Goal: Information Seeking & Learning: Understand process/instructions

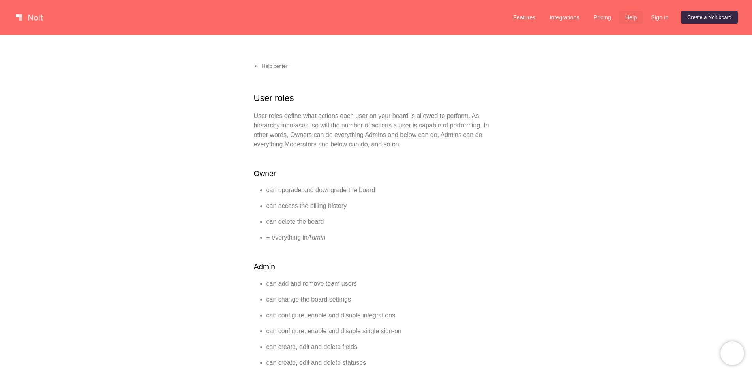
click at [630, 18] on link "Help" at bounding box center [631, 17] width 24 height 13
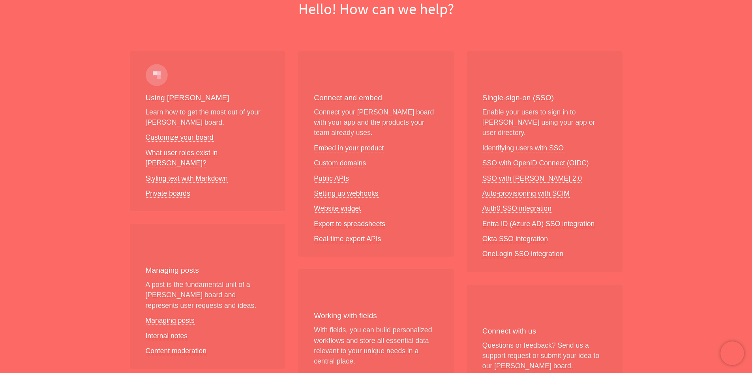
scroll to position [89, 0]
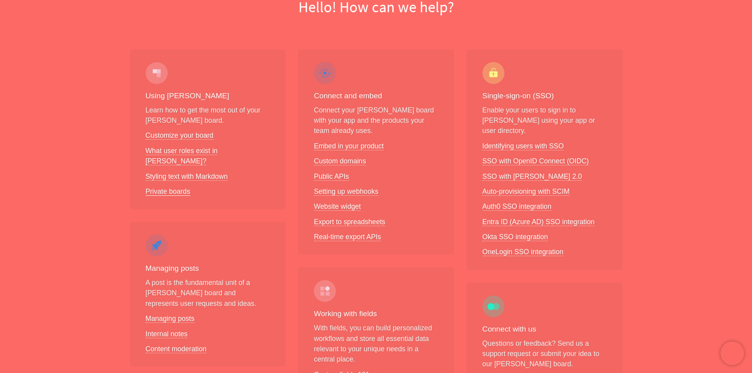
click at [167, 187] on link "Private boards" at bounding box center [168, 191] width 45 height 8
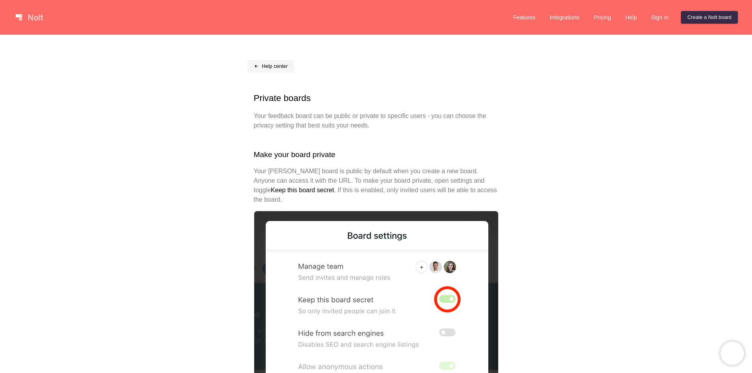
click at [268, 65] on link "Help center" at bounding box center [270, 66] width 47 height 13
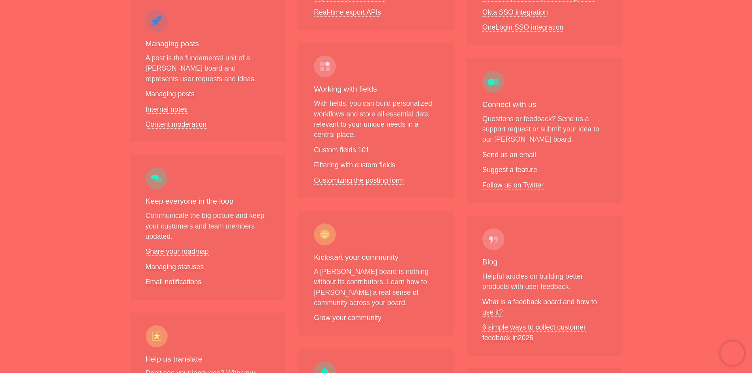
scroll to position [296, 0]
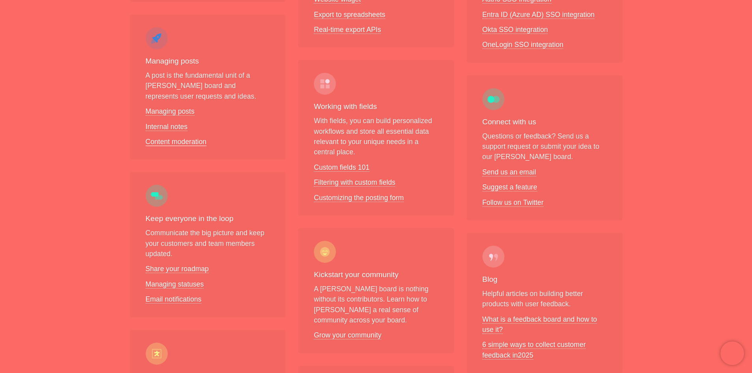
click at [186, 138] on link "Content moderation" at bounding box center [176, 142] width 61 height 8
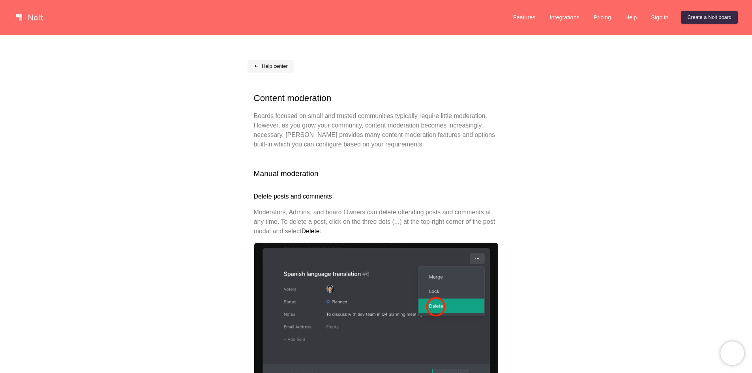
click at [269, 69] on link "Help center" at bounding box center [270, 66] width 47 height 13
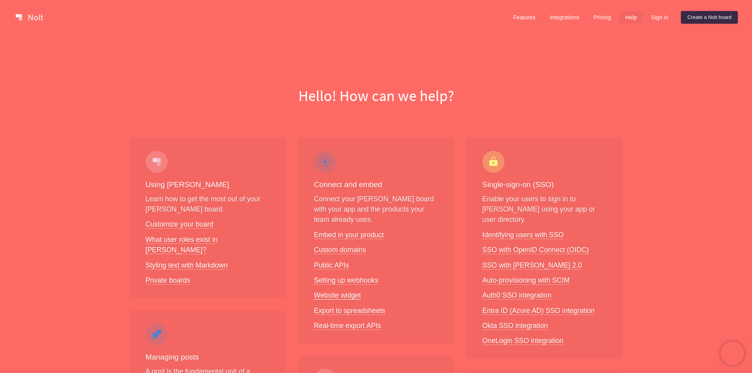
click at [337, 294] on link "Website widget" at bounding box center [337, 295] width 47 height 8
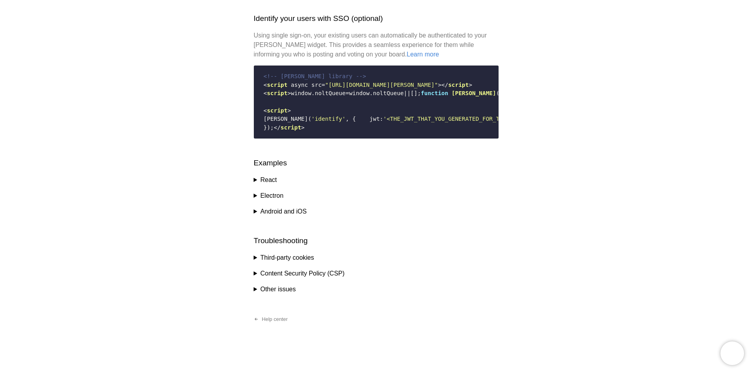
scroll to position [1110, 0]
click at [254, 258] on summary "Third-party cookies" at bounding box center [376, 257] width 245 height 9
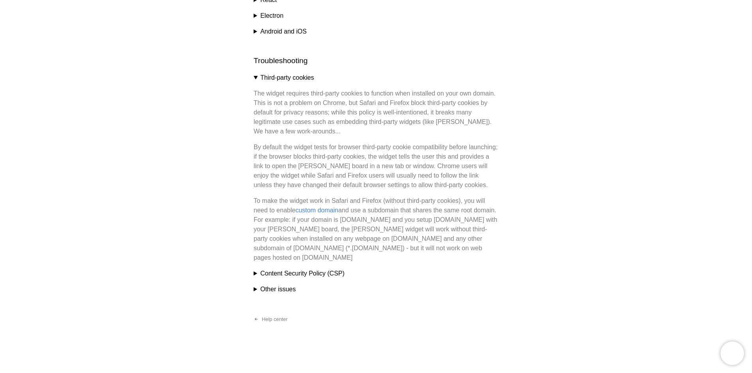
scroll to position [1280, 0]
click at [255, 273] on summary "Content Security Policy (CSP)" at bounding box center [376, 273] width 245 height 9
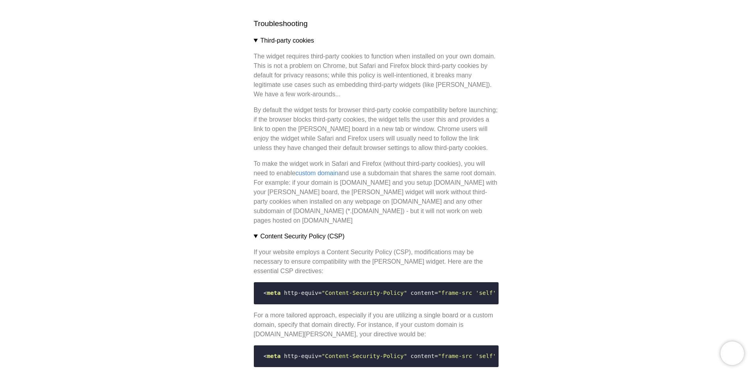
click at [255, 241] on summary "Content Security Policy (CSP)" at bounding box center [376, 236] width 245 height 9
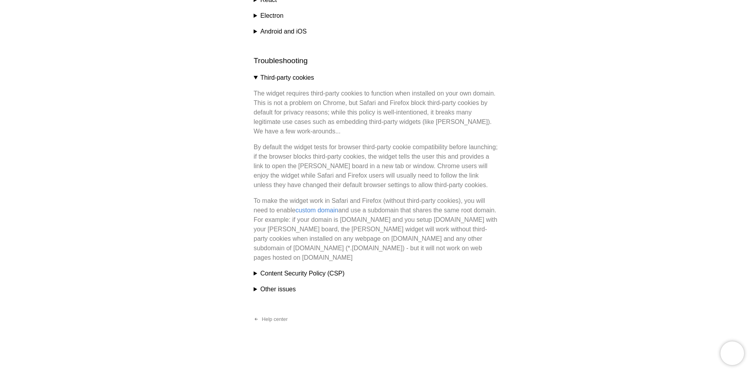
click at [255, 288] on summary "Other issues" at bounding box center [376, 288] width 245 height 9
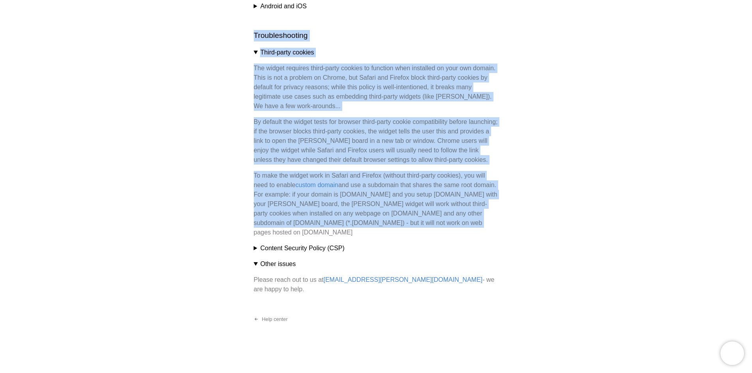
drag, startPoint x: 246, startPoint y: 70, endPoint x: 479, endPoint y: 256, distance: 298.4
